Goal: Task Accomplishment & Management: Use online tool/utility

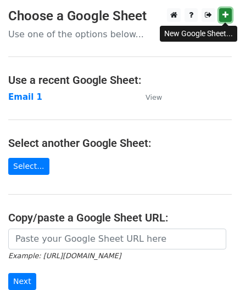
click at [220, 15] on link at bounding box center [225, 15] width 13 height 14
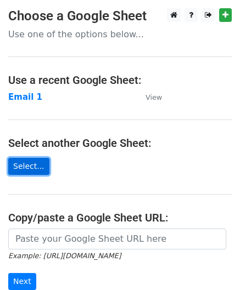
click at [31, 161] on link "Select..." at bounding box center [28, 166] width 41 height 17
